Goal: Information Seeking & Learning: Learn about a topic

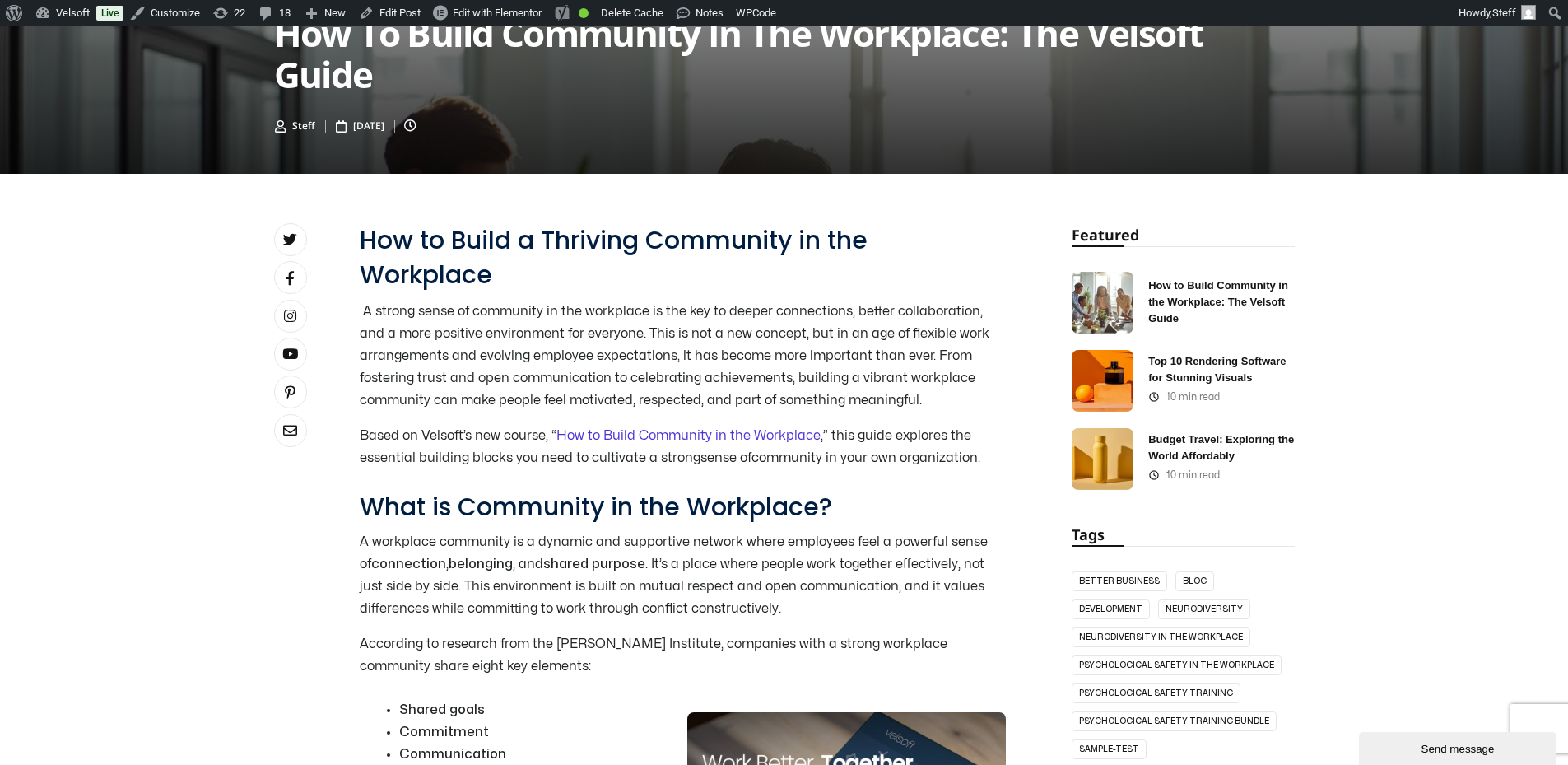
scroll to position [494, 0]
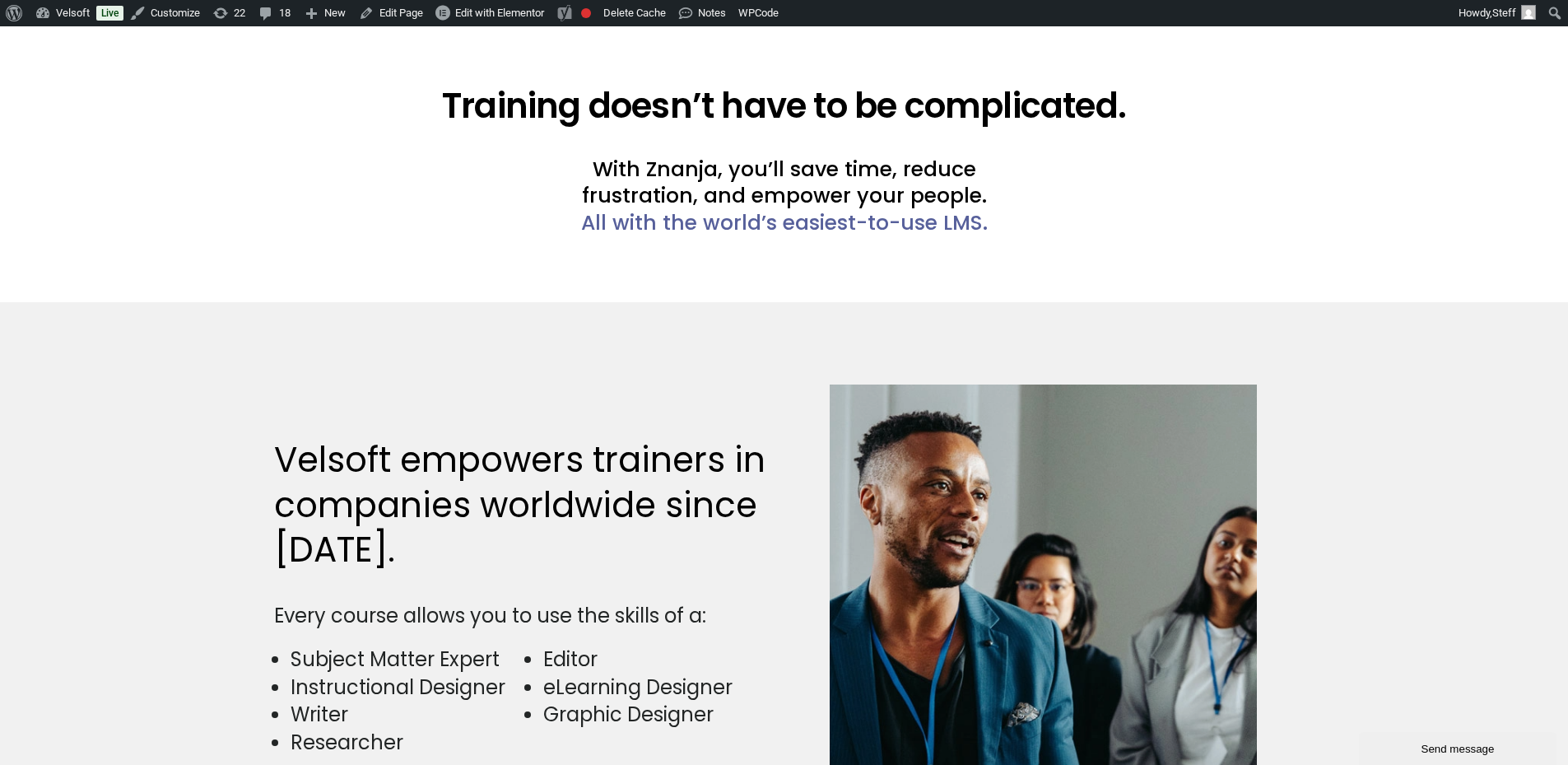
scroll to position [3952, 0]
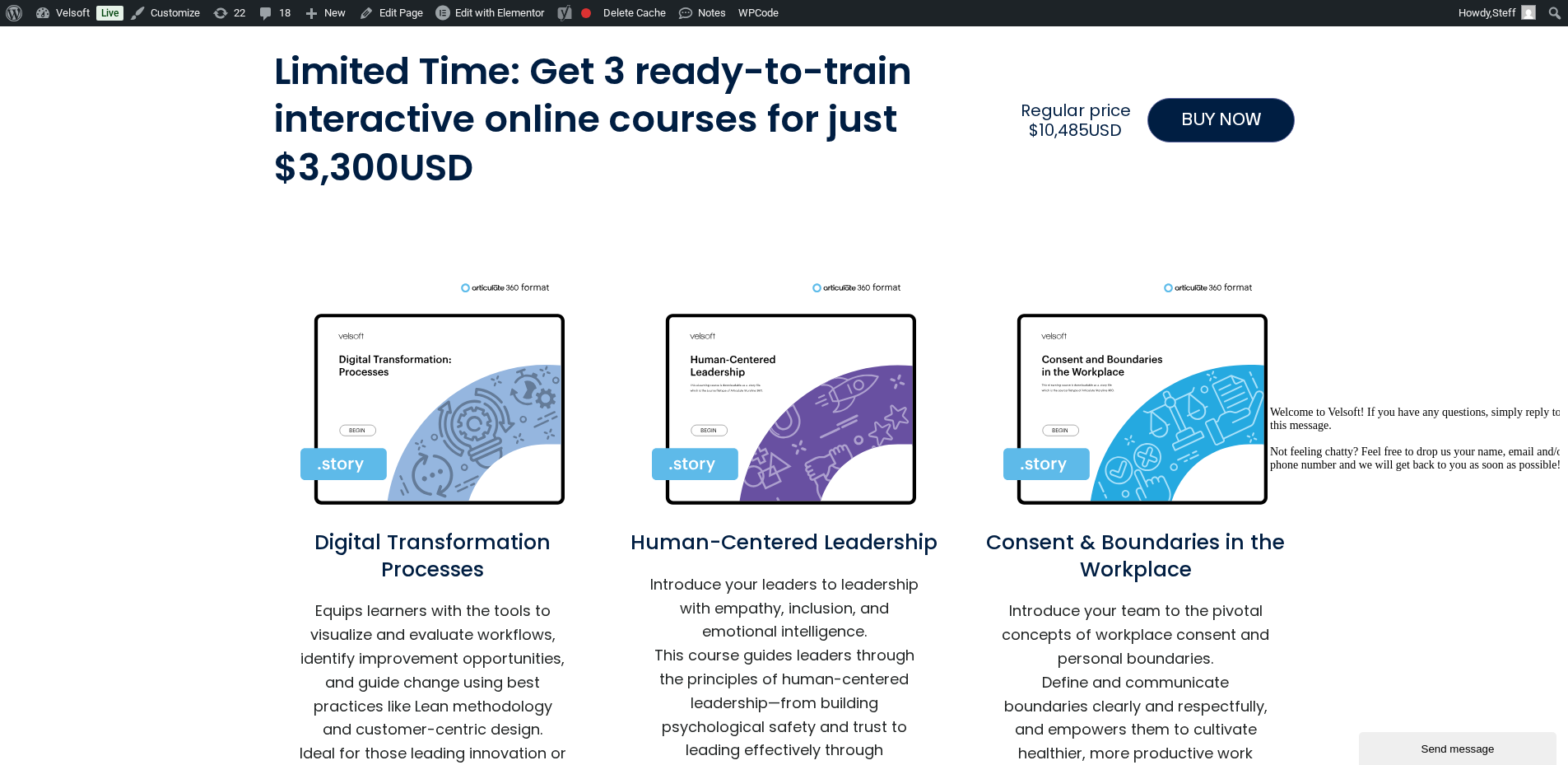
scroll to position [577, 0]
